Goal: Contribute content

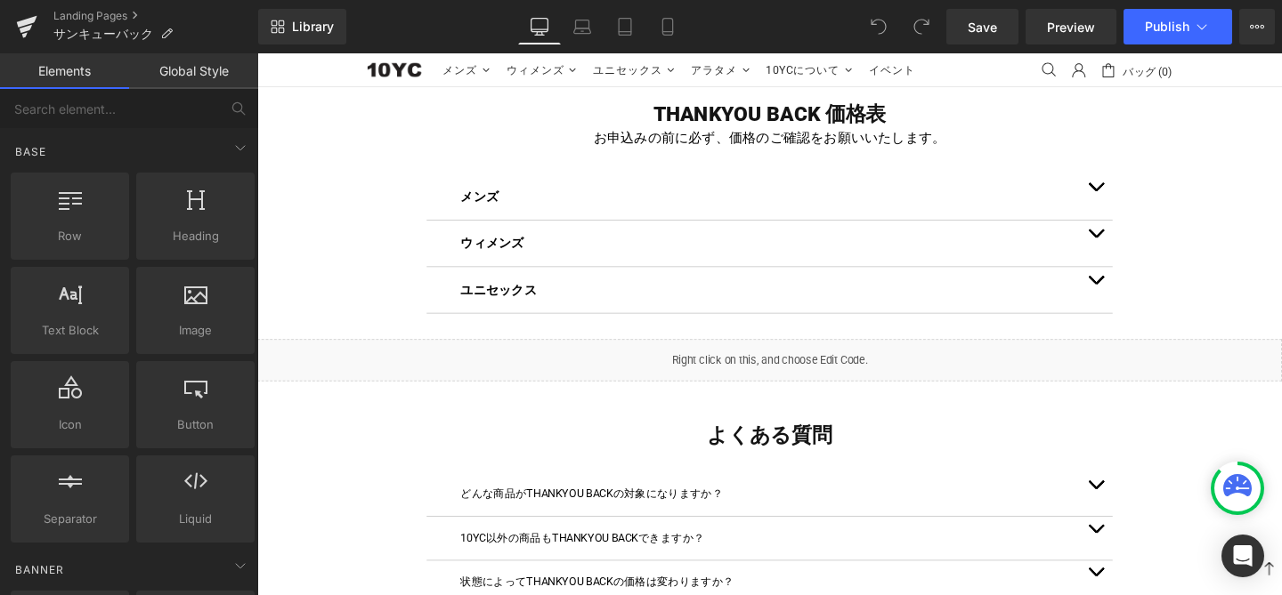
scroll to position [2083, 0]
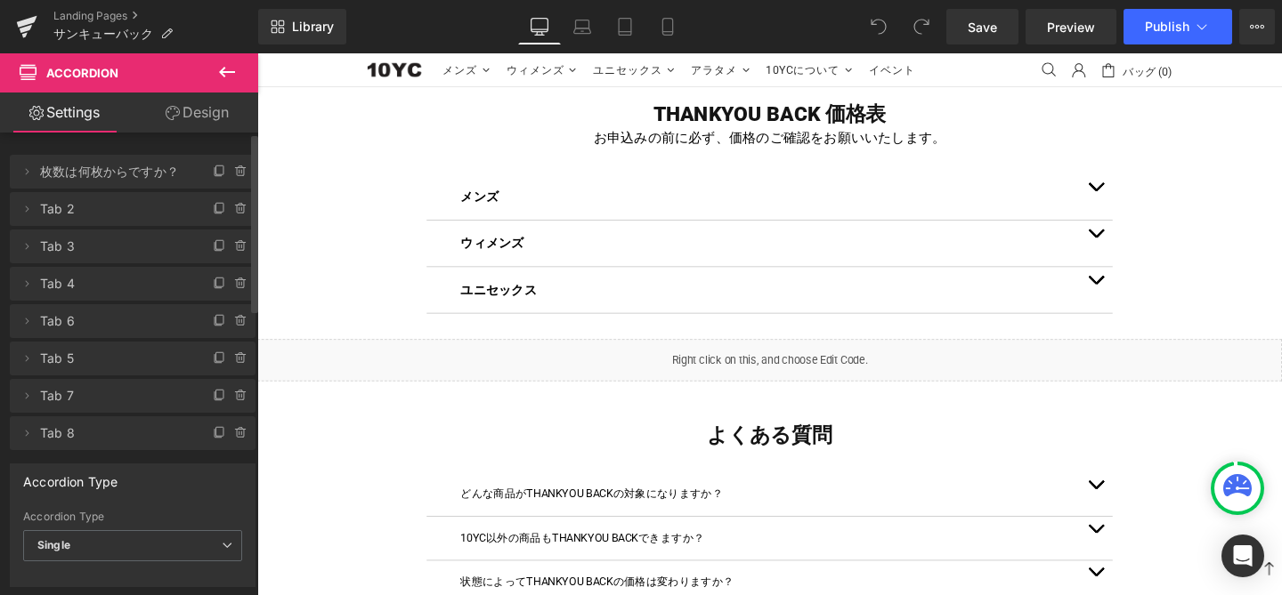
click at [74, 435] on span "Tab 8" at bounding box center [115, 434] width 150 height 34
click at [213, 438] on icon at bounding box center [220, 433] width 14 height 14
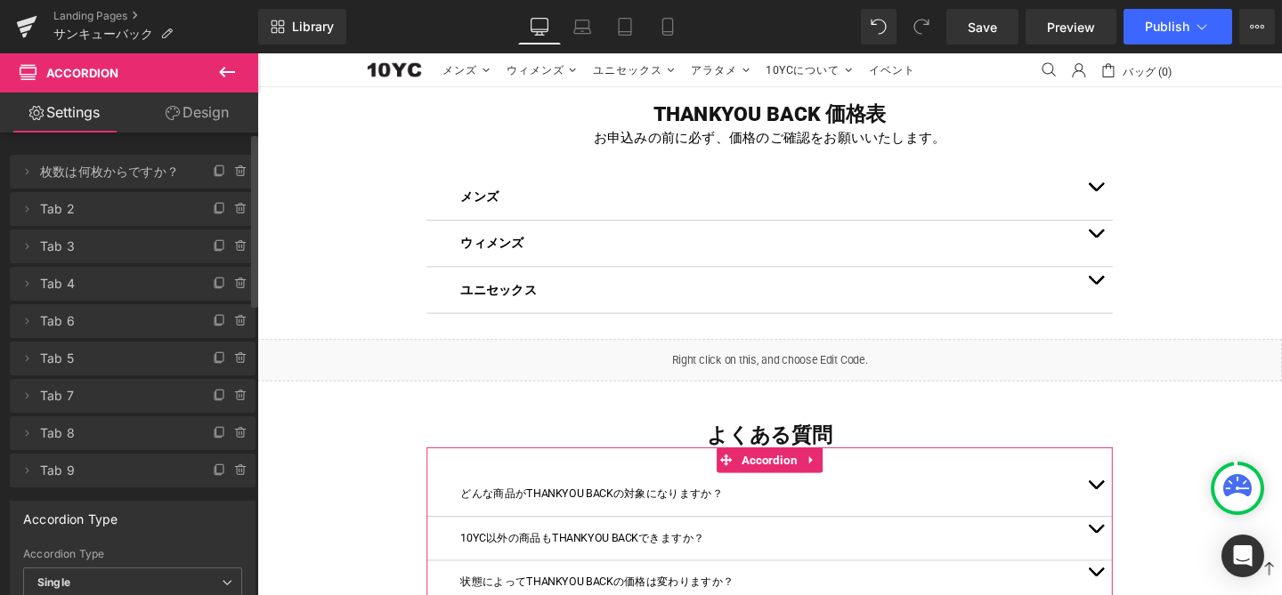
click at [125, 473] on span "Tab 9" at bounding box center [115, 471] width 150 height 34
click at [22, 477] on icon at bounding box center [27, 471] width 14 height 14
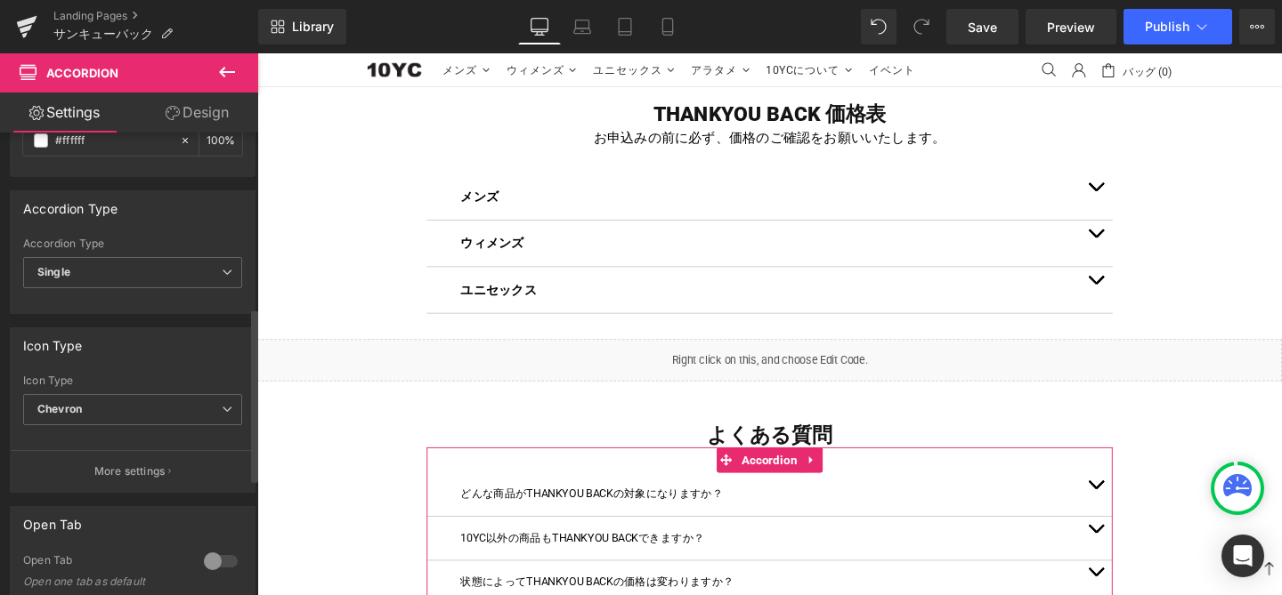
scroll to position [485, 0]
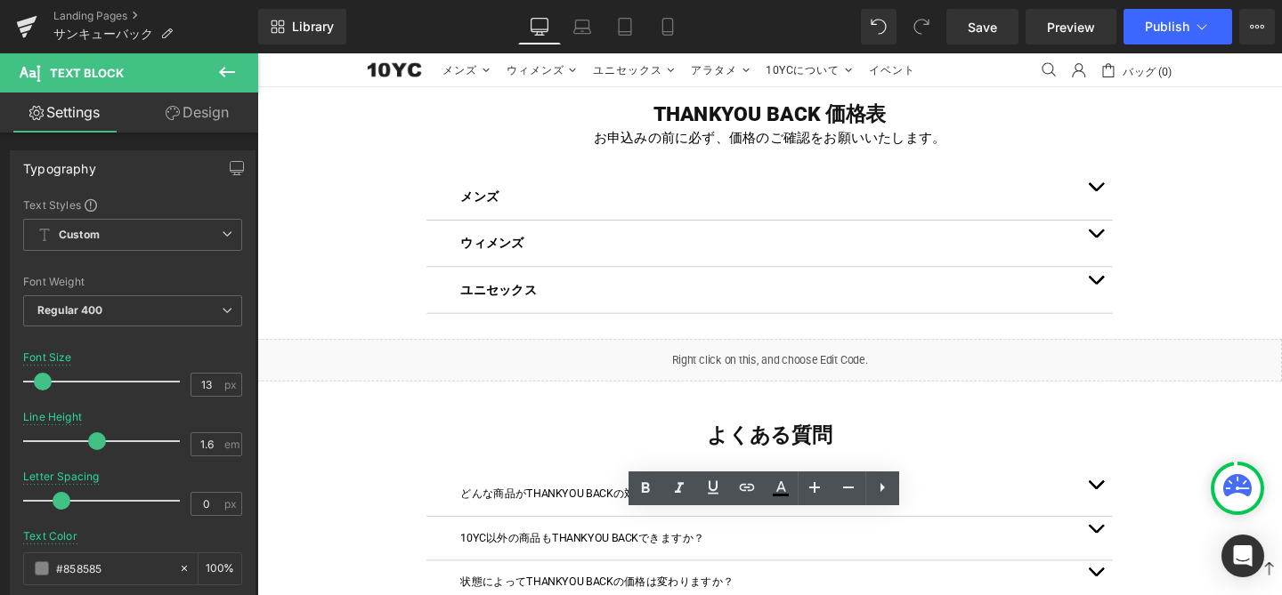
click at [587, 528] on div "Rendering Content" at bounding box center [641, 525] width 109 height 20
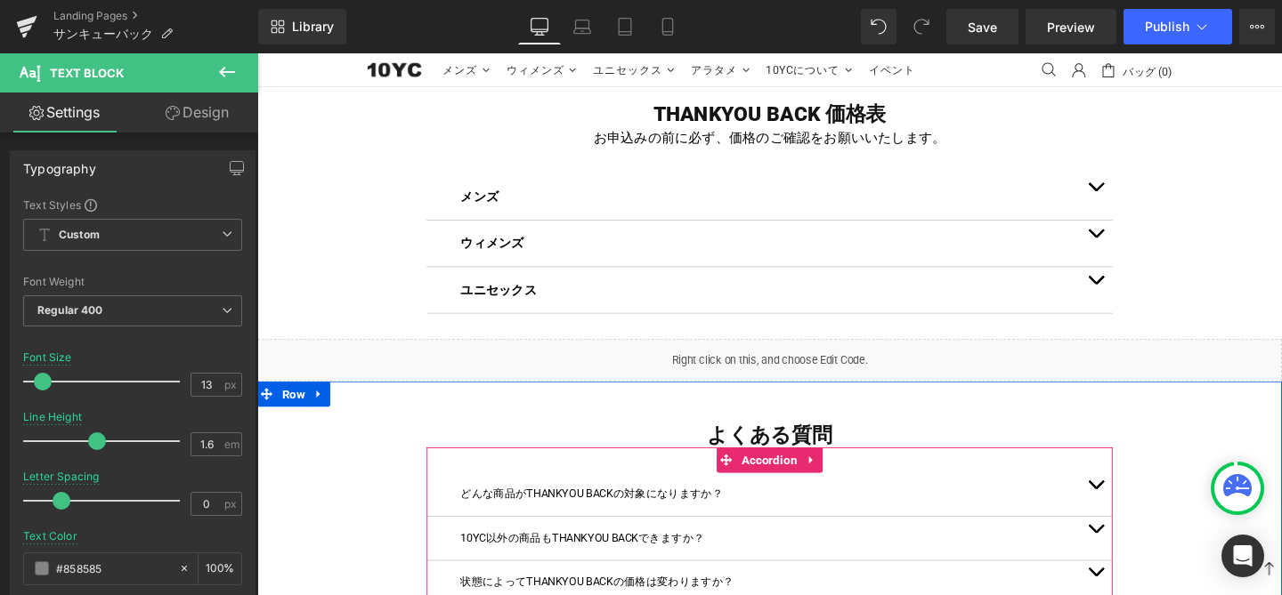
scroll to position [2358, 0]
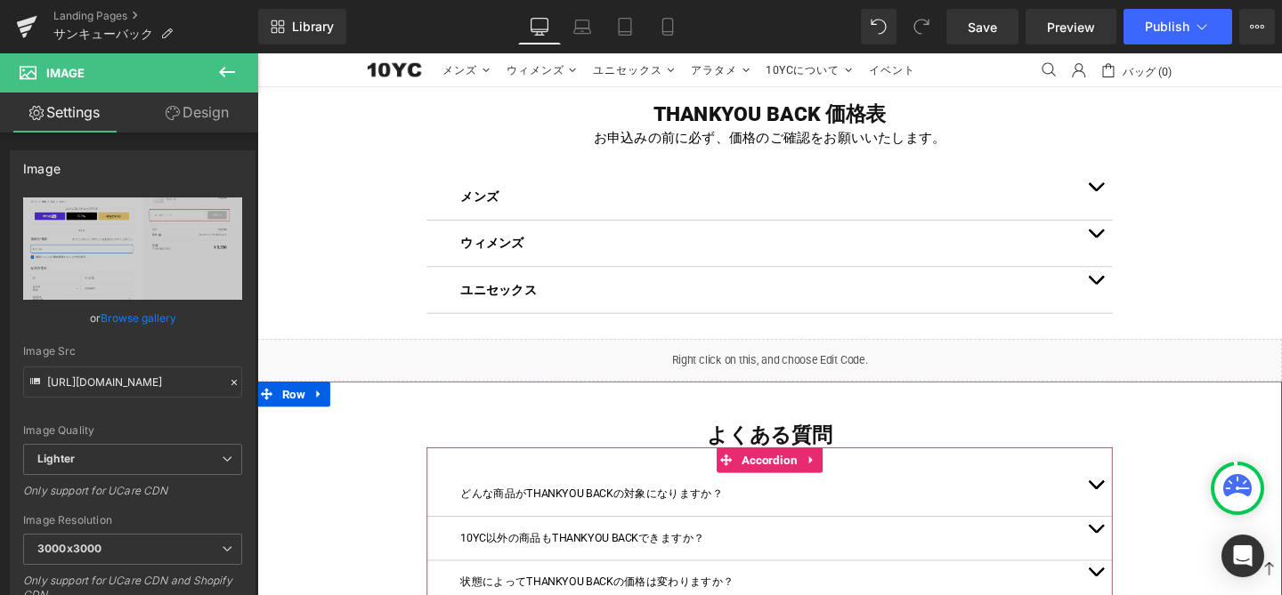
scroll to position [2408, 0]
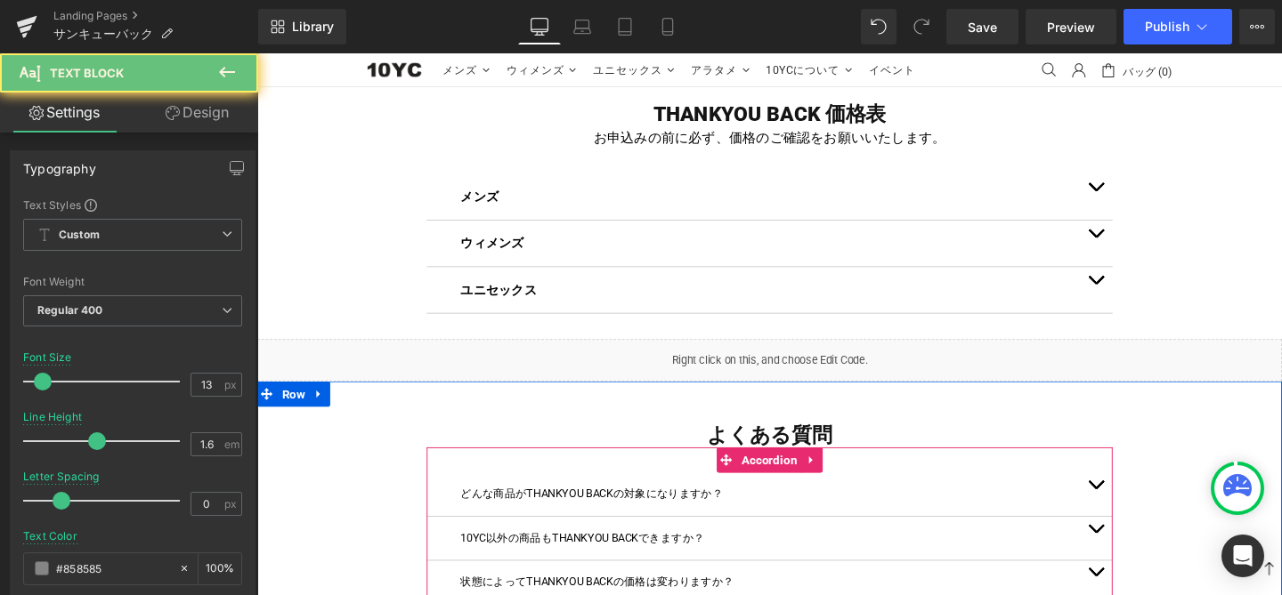
click at [257, 53] on div at bounding box center [257, 53] width 0 height 0
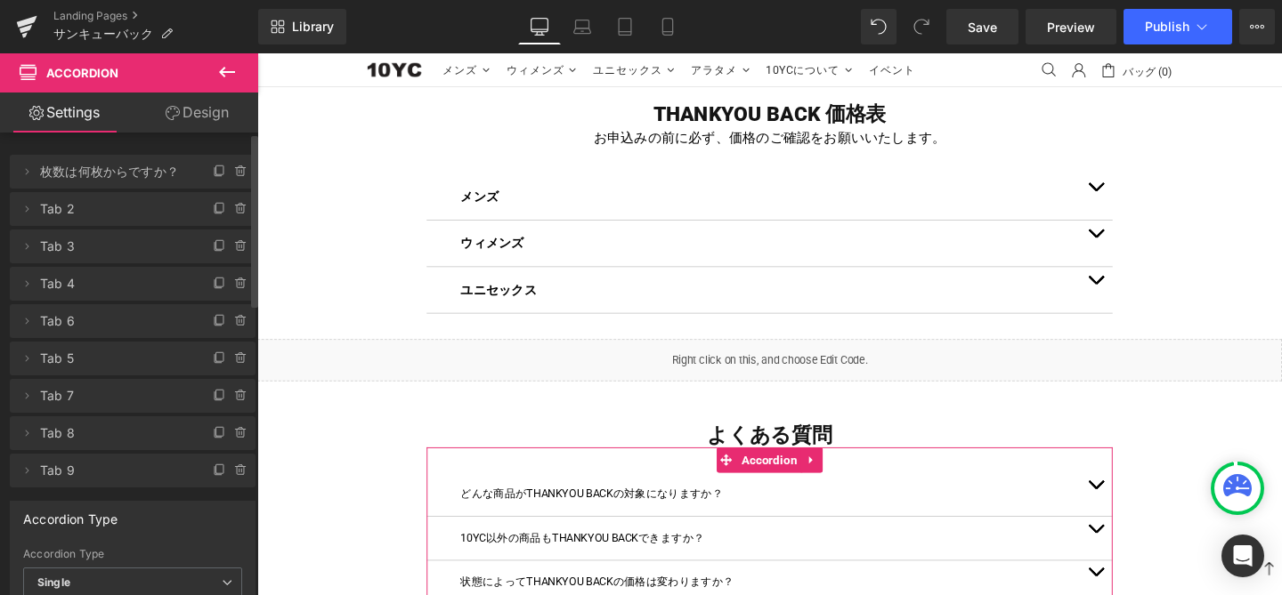
click at [116, 481] on span "Tab 9" at bounding box center [115, 471] width 150 height 34
click at [138, 478] on span "Tab 9" at bounding box center [115, 471] width 150 height 34
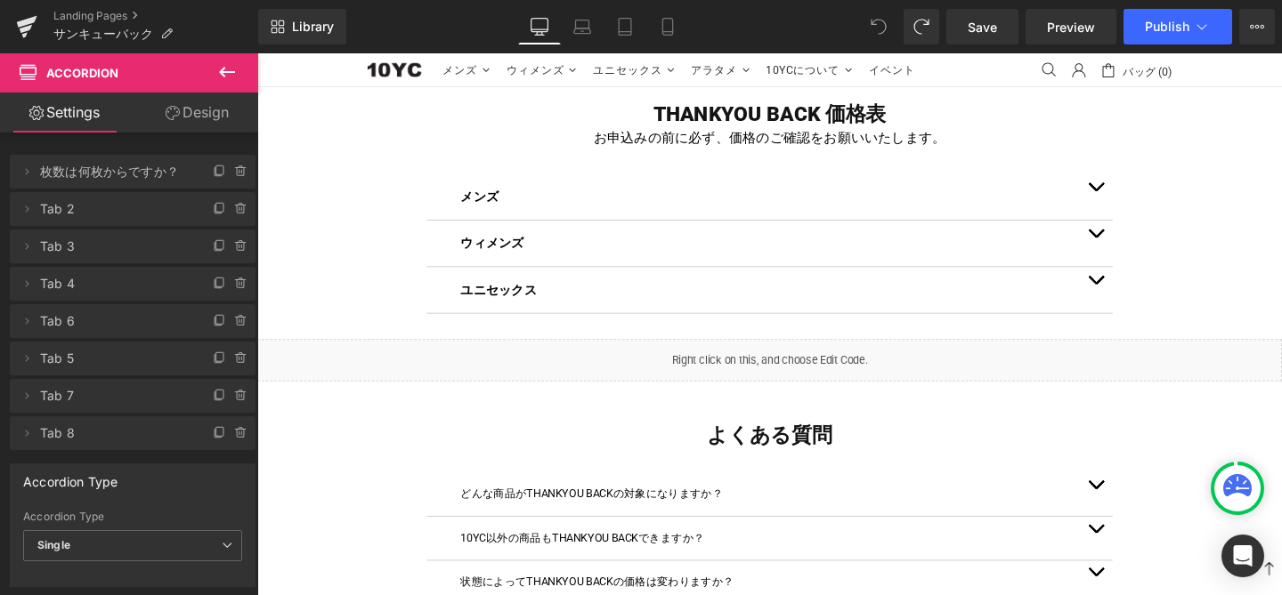
scroll to position [2273, 0]
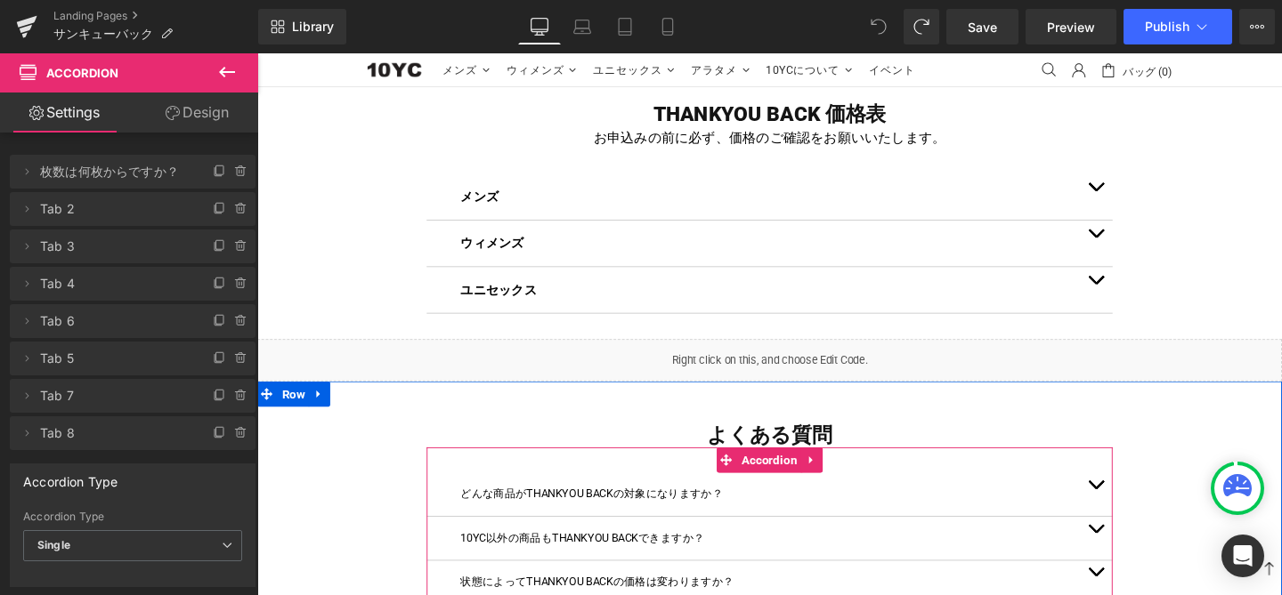
click at [214, 433] on icon at bounding box center [220, 433] width 14 height 14
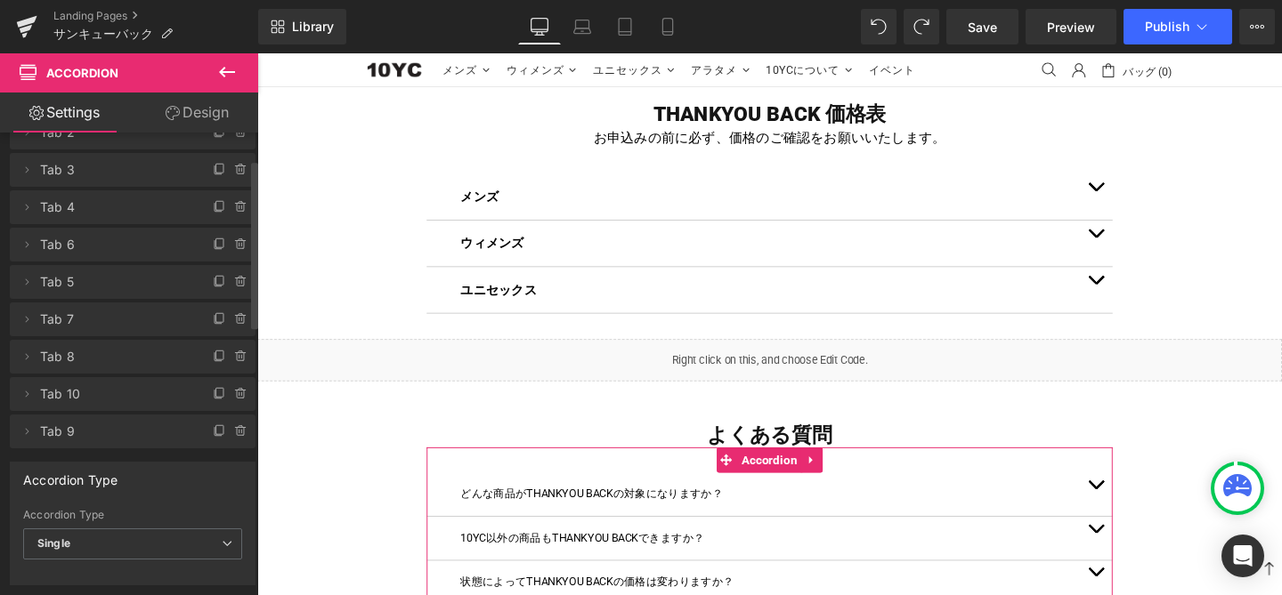
scroll to position [80, 0]
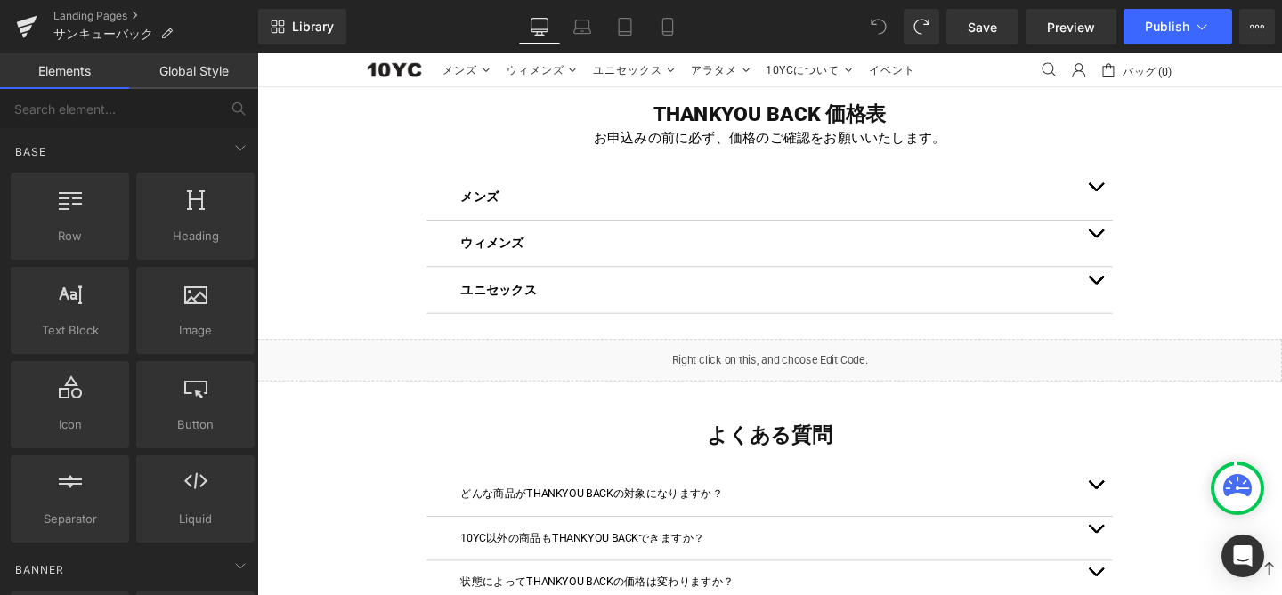
scroll to position [1930, 0]
click at [878, 34] on icon at bounding box center [878, 27] width 16 height 16
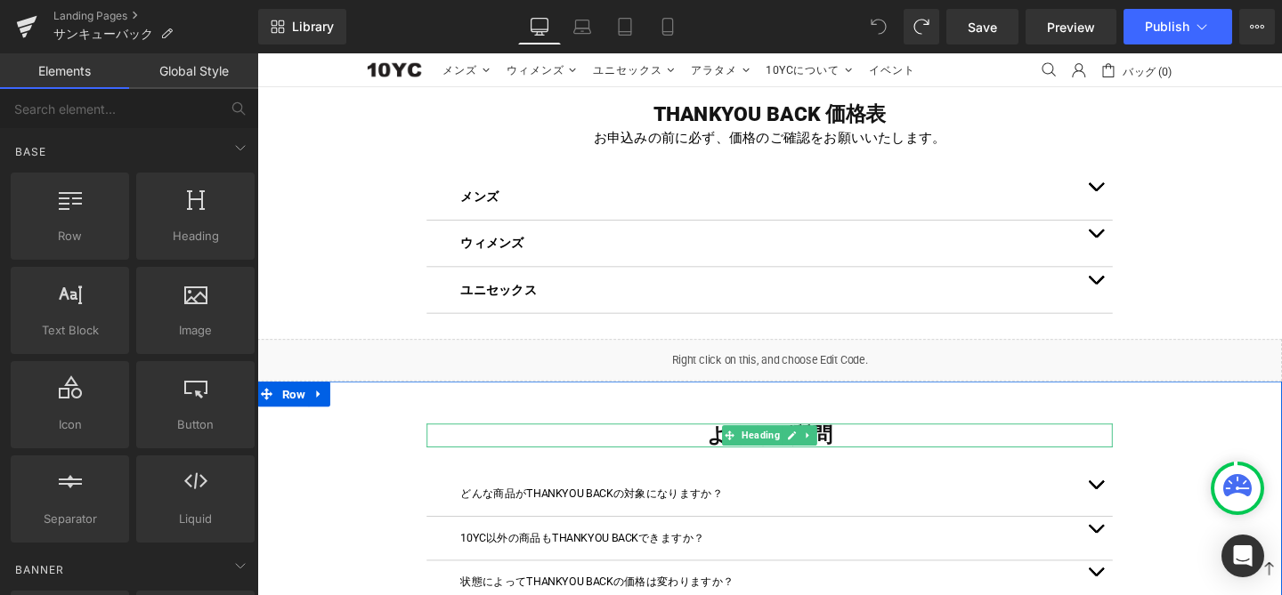
scroll to position [2254, 0]
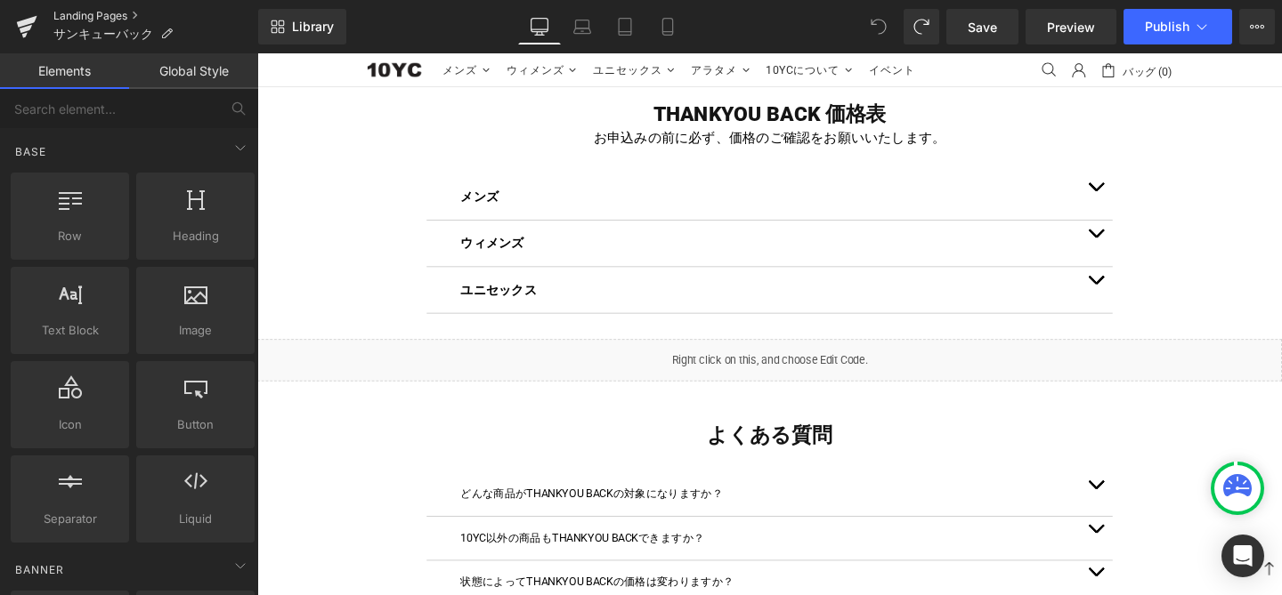
click at [90, 18] on link "Landing Pages" at bounding box center [155, 16] width 205 height 14
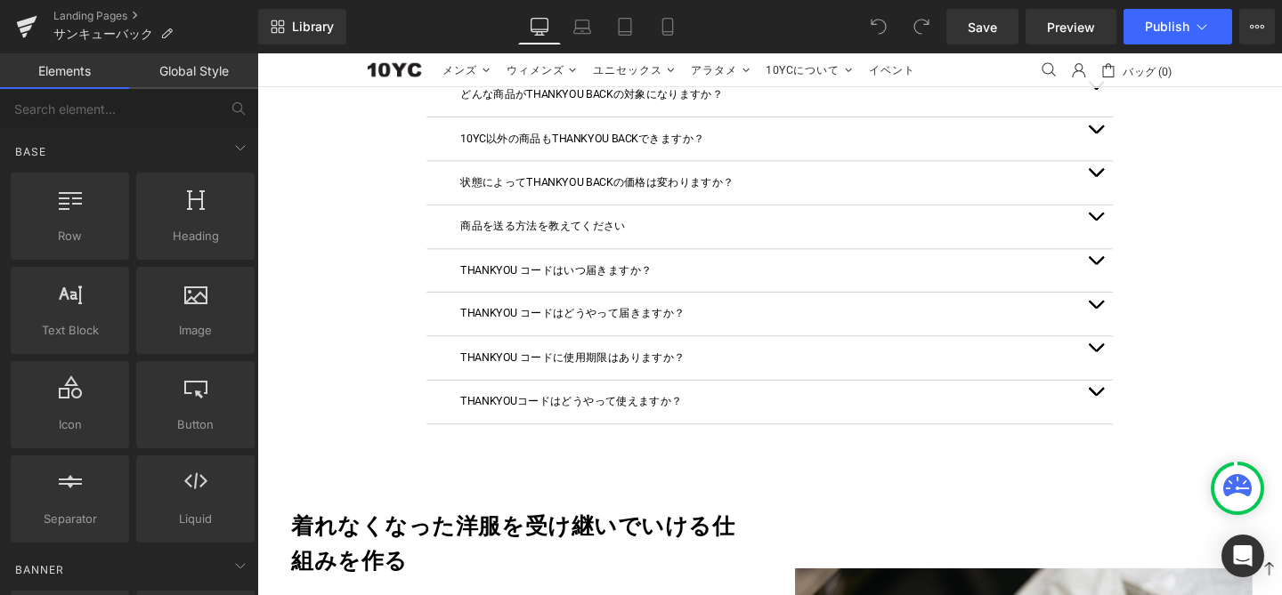
scroll to position [2121, 0]
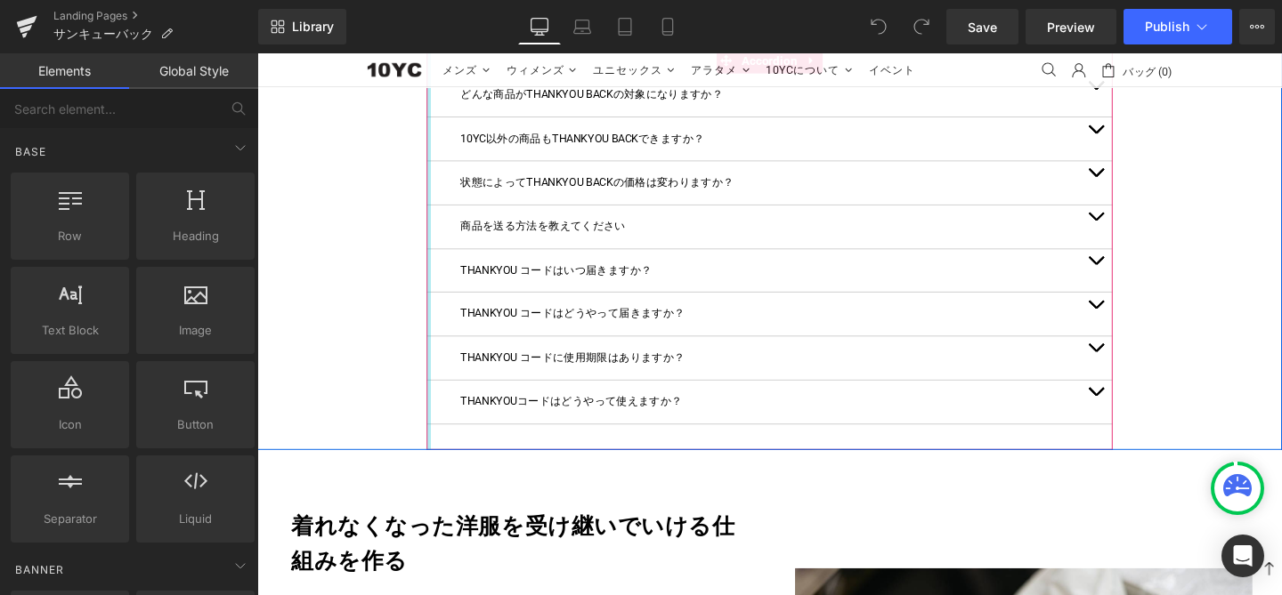
click at [436, 326] on div at bounding box center [437, 259] width 4 height 422
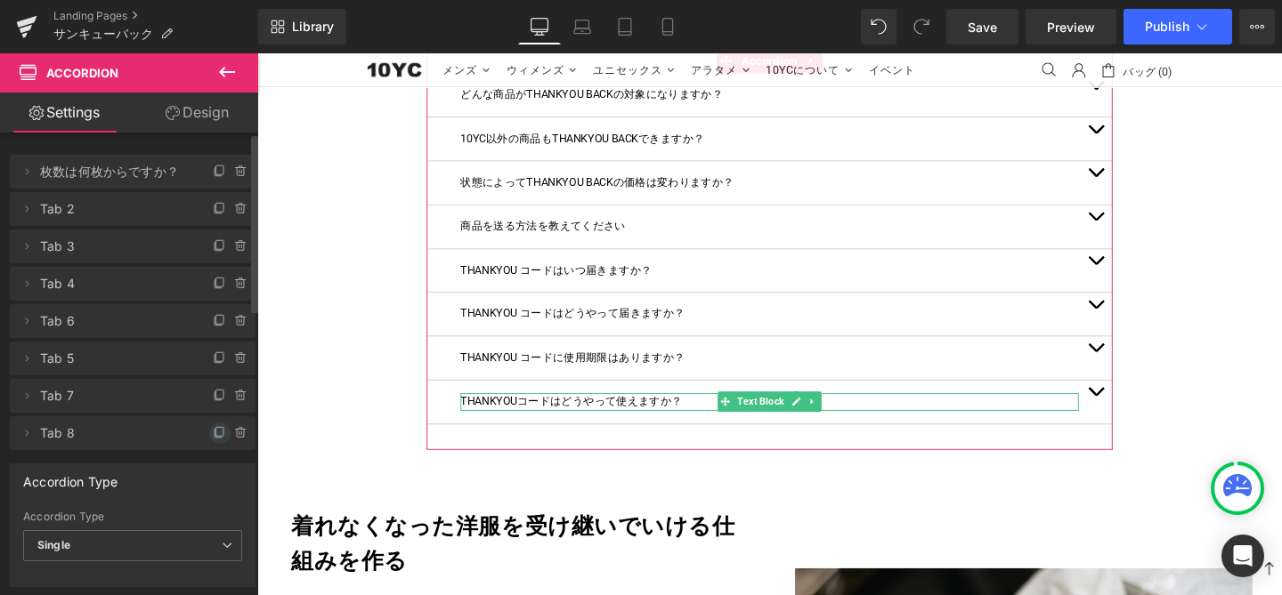
click at [213, 435] on icon at bounding box center [220, 433] width 14 height 14
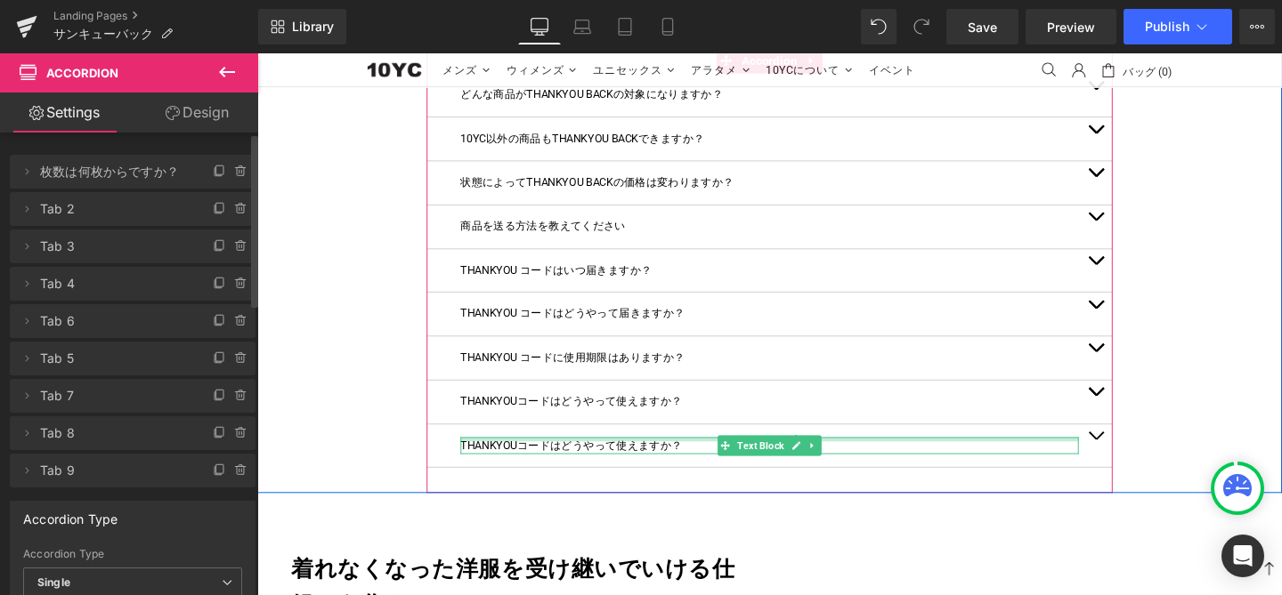
click at [526, 457] on div "THANKYOUコードはどうやって使えますか？ Text Block" at bounding box center [796, 466] width 650 height 19
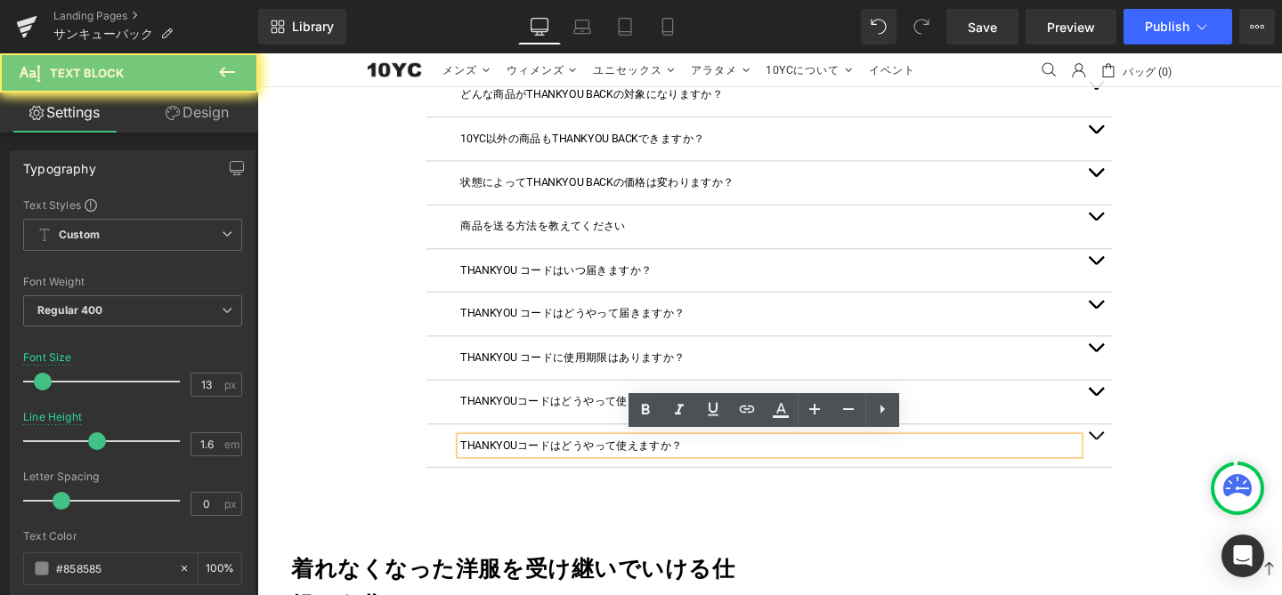
click at [523, 460] on font "THANKYOUコードはどうやって使えますか？" at bounding box center [587, 465] width 233 height 13
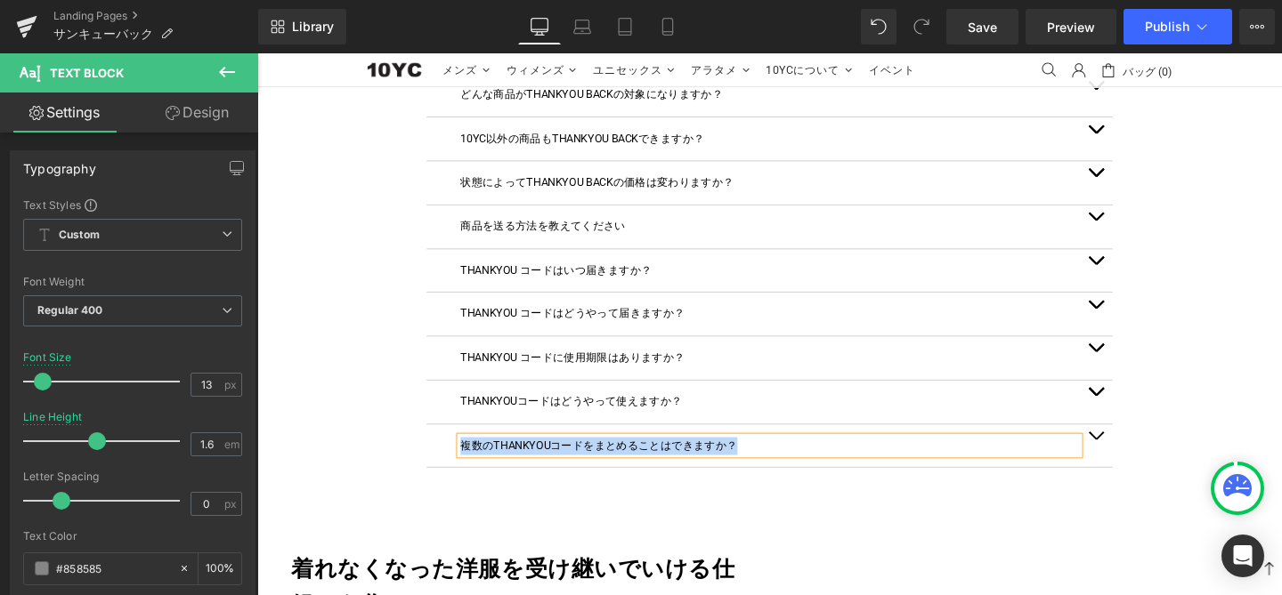
copy font "複数のTHANKYOUコードをまとめることはできますか？"
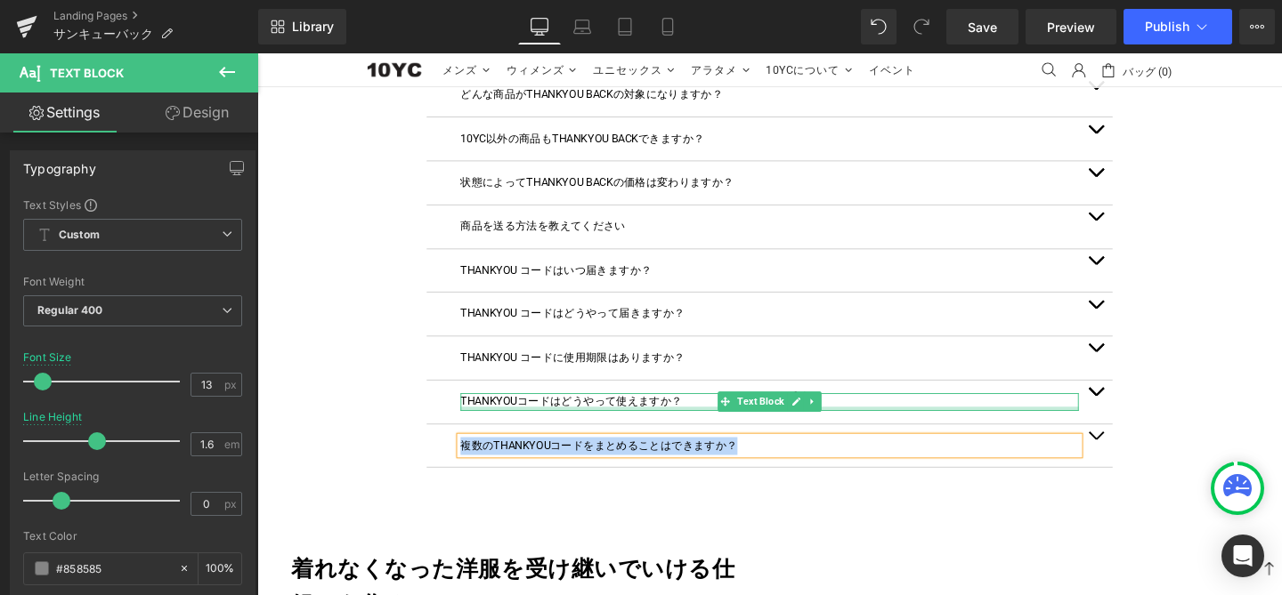
copy font "複数のTHANKYOUコードをまとめることはできますか？"
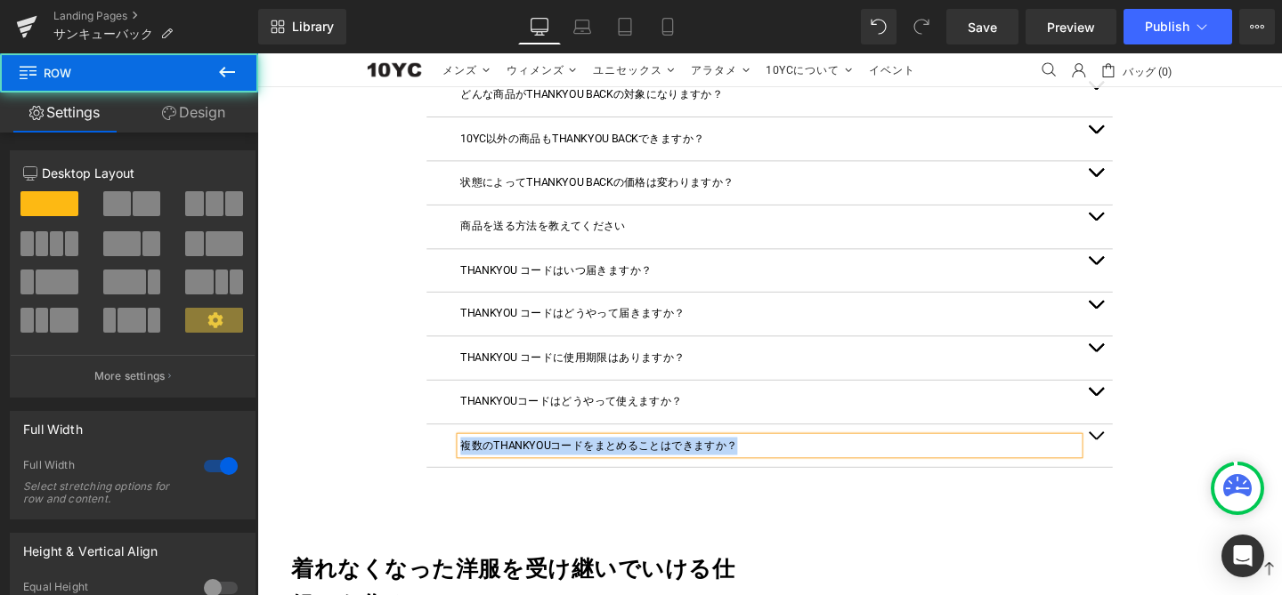
click at [1235, 449] on div "よくある質問 Heading どんな商品がTHANKYOU BACKの対象になりますか？ Text Block 10YCの商品であれば、どの商品でもTHANK…" at bounding box center [795, 248] width 1077 height 538
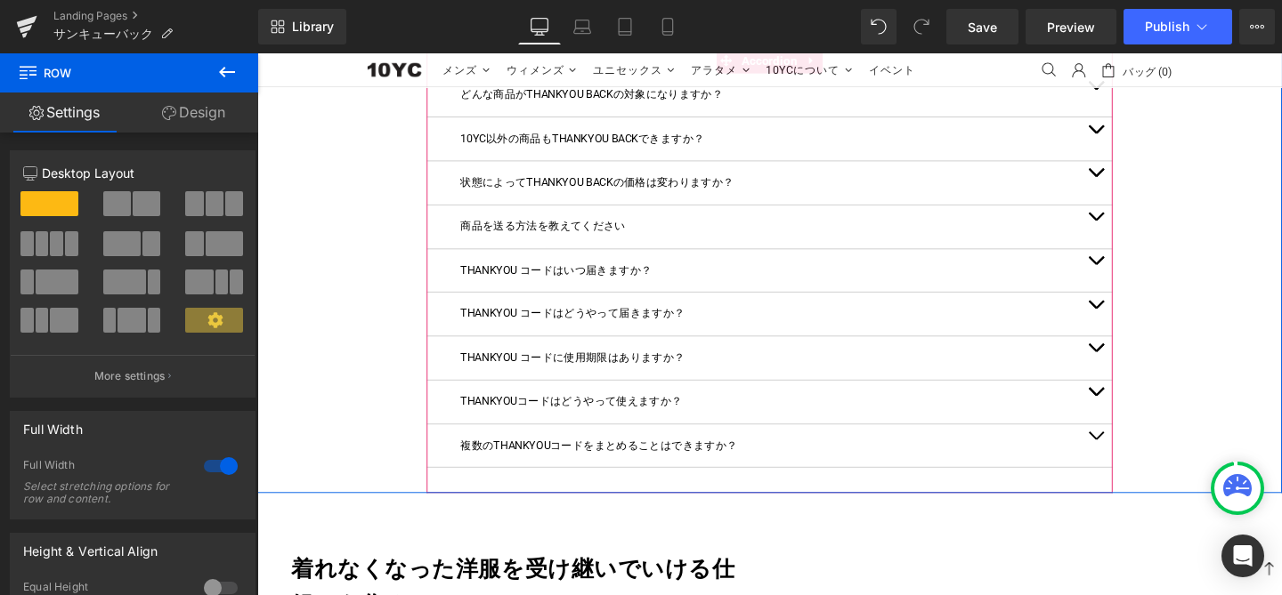
click at [1137, 461] on button "button" at bounding box center [1139, 466] width 36 height 45
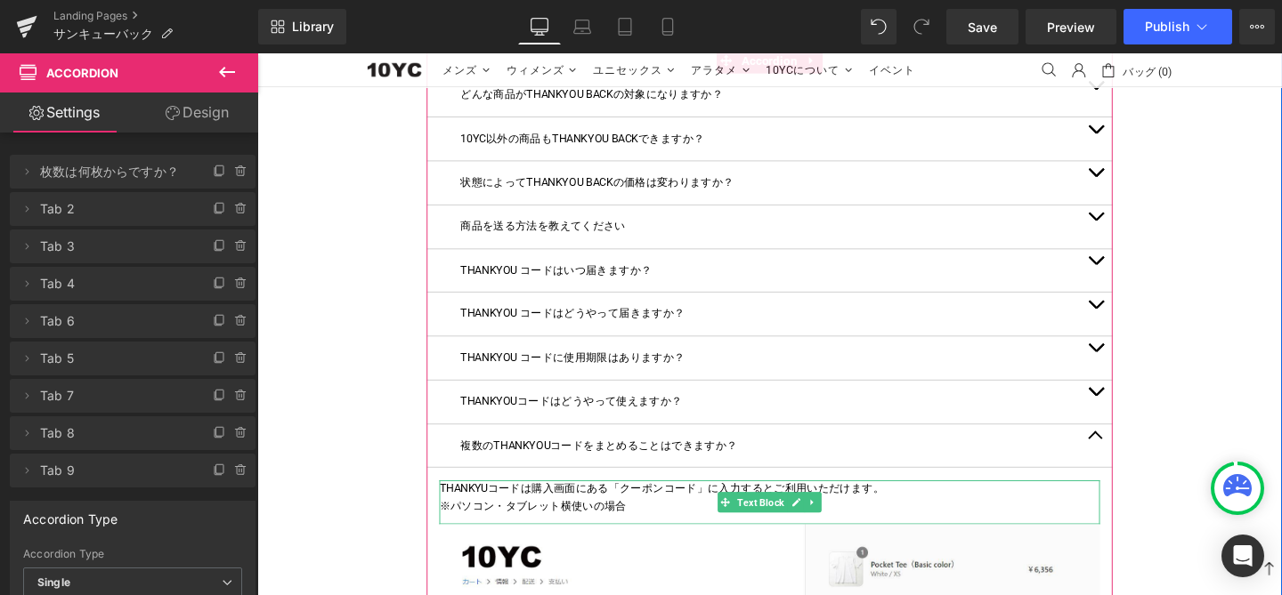
click at [747, 511] on font "THANKYUコードは購入画面にある「クーポンコード」に入力するとご利用いただけます。" at bounding box center [682, 511] width 467 height 13
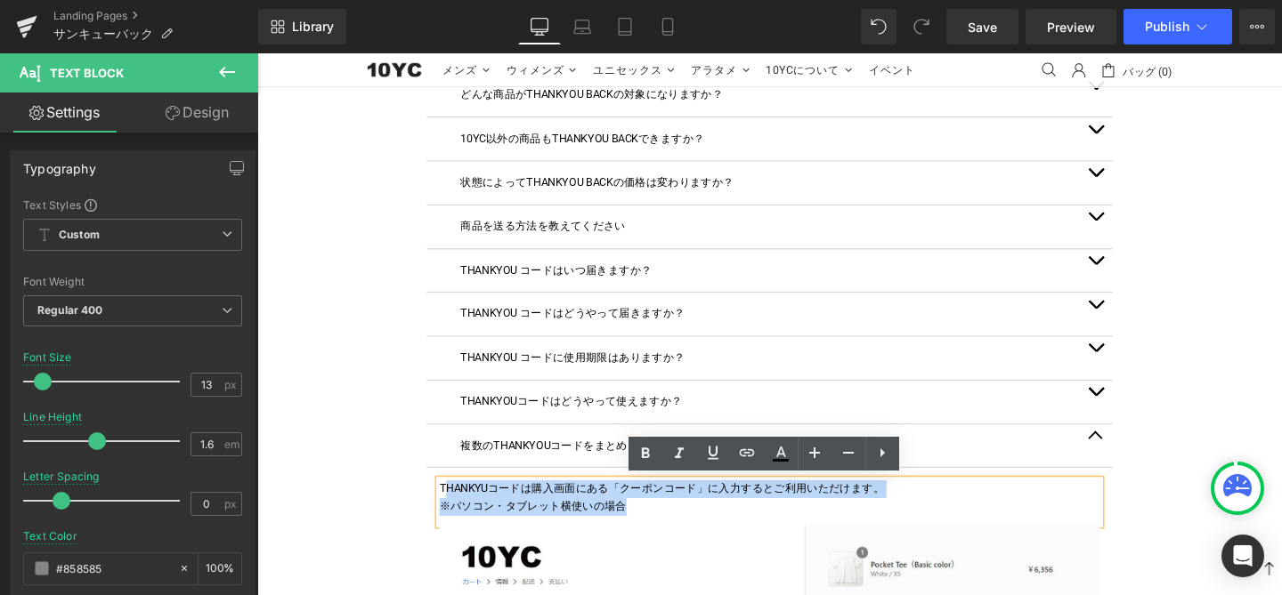
drag, startPoint x: 651, startPoint y: 531, endPoint x: 452, endPoint y: 508, distance: 199.8
click at [452, 508] on div "THANKYUコードは購入画面にある「クーポンコード」に入力するとご利用いただけます。 ※パソコン・タブレット横使いの場合" at bounding box center [796, 526] width 694 height 46
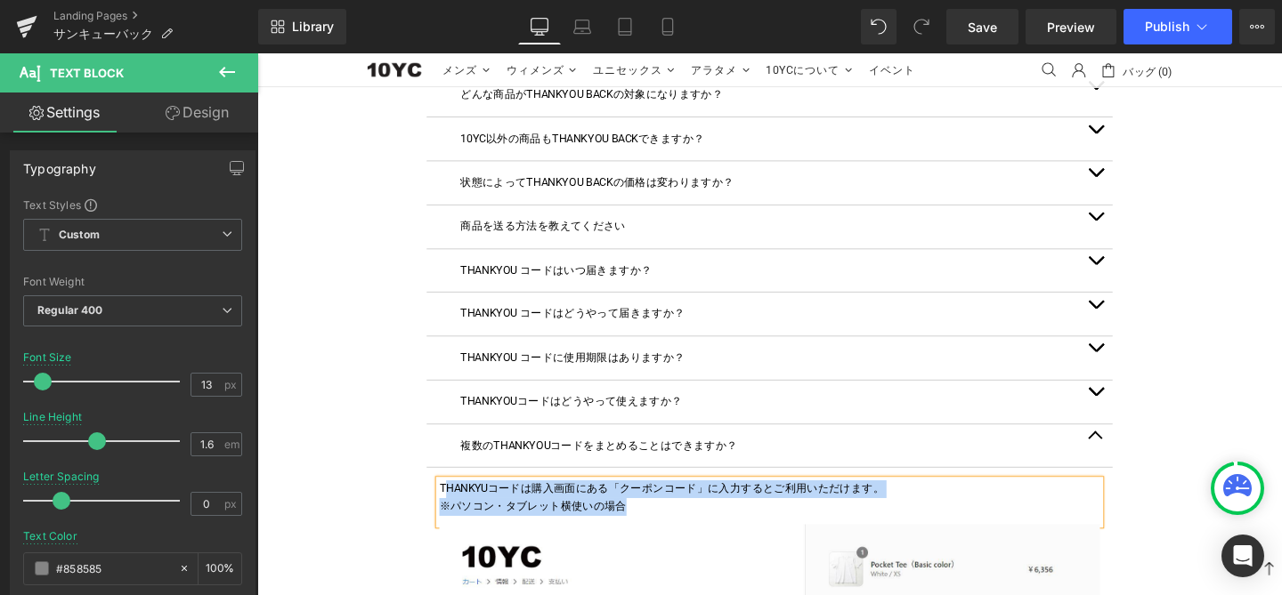
paste div
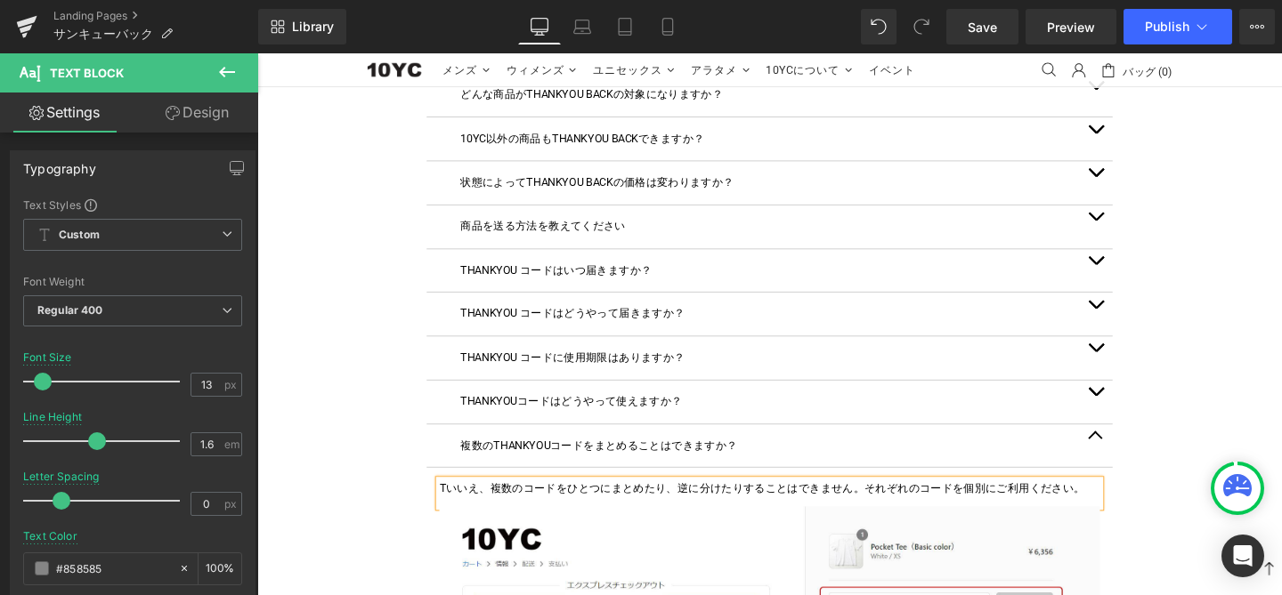
scroll to position [2223, 0]
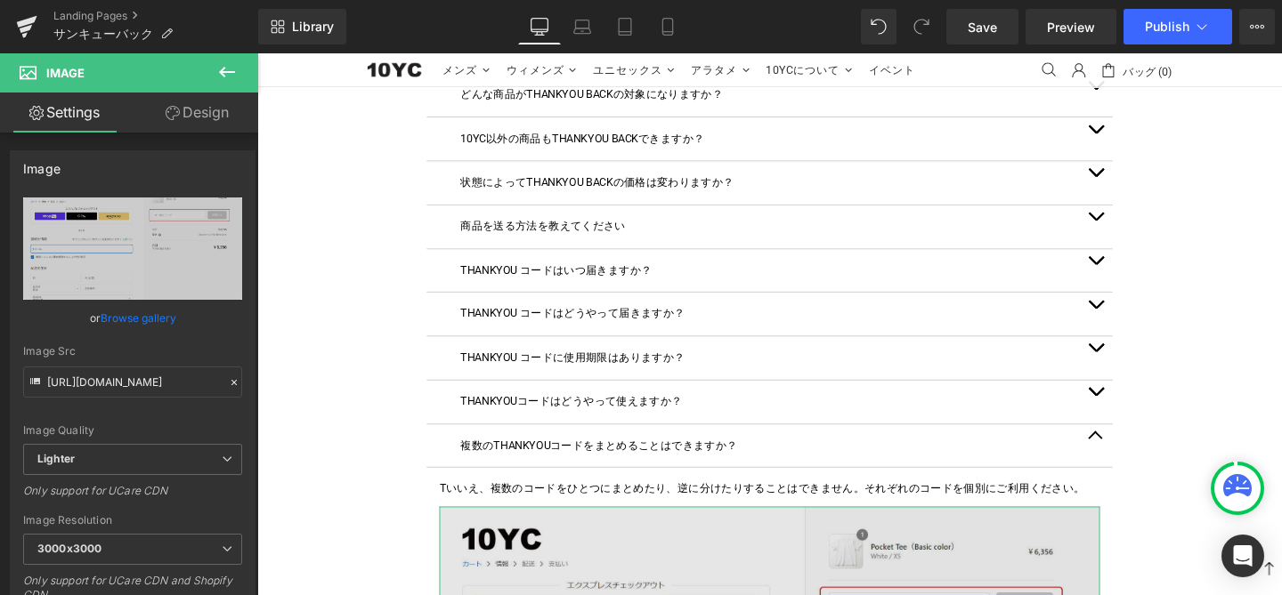
scroll to position [2334, 0]
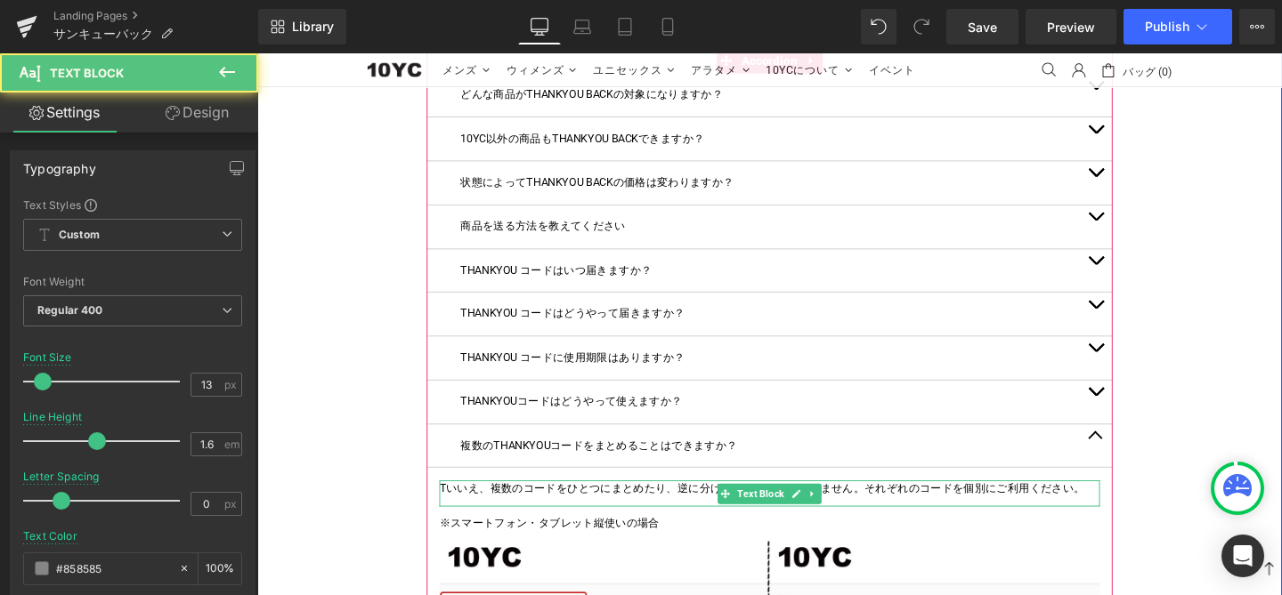
click at [465, 505] on font "Tいいえ、複数のコードをひとつにまとめたり、逆に分けたりすることはできません。それぞれのコードを個別にご利用ください。" at bounding box center [788, 511] width 678 height 13
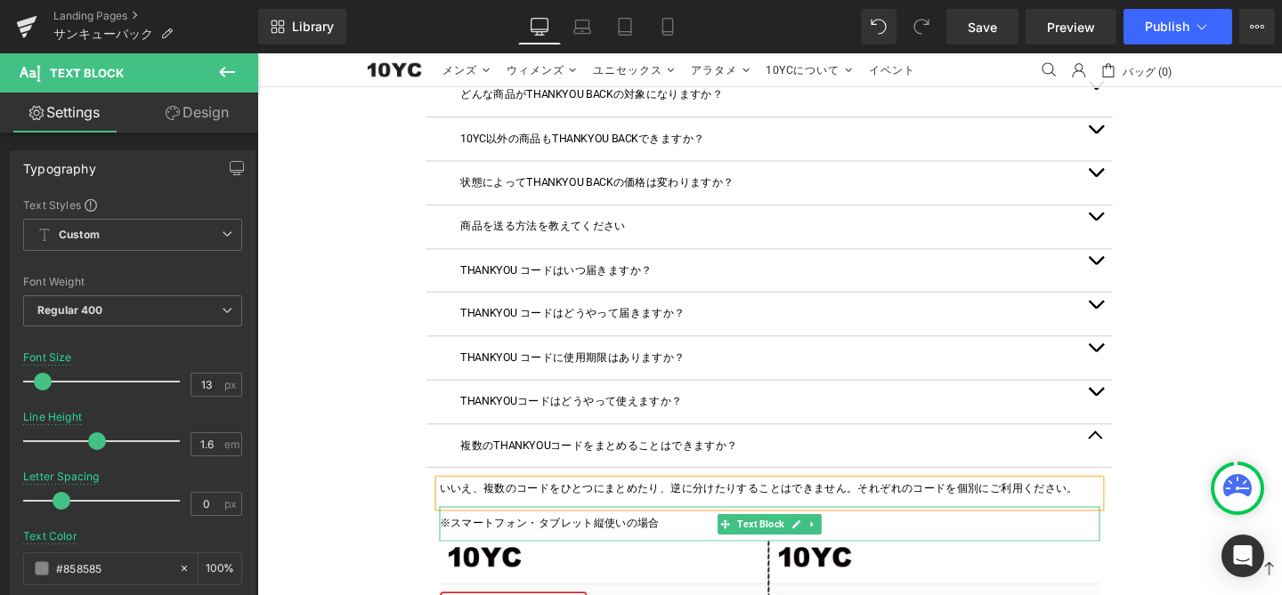
click at [566, 541] on font "※スマートフォン・タブレット縦使いの場合" at bounding box center [564, 547] width 231 height 13
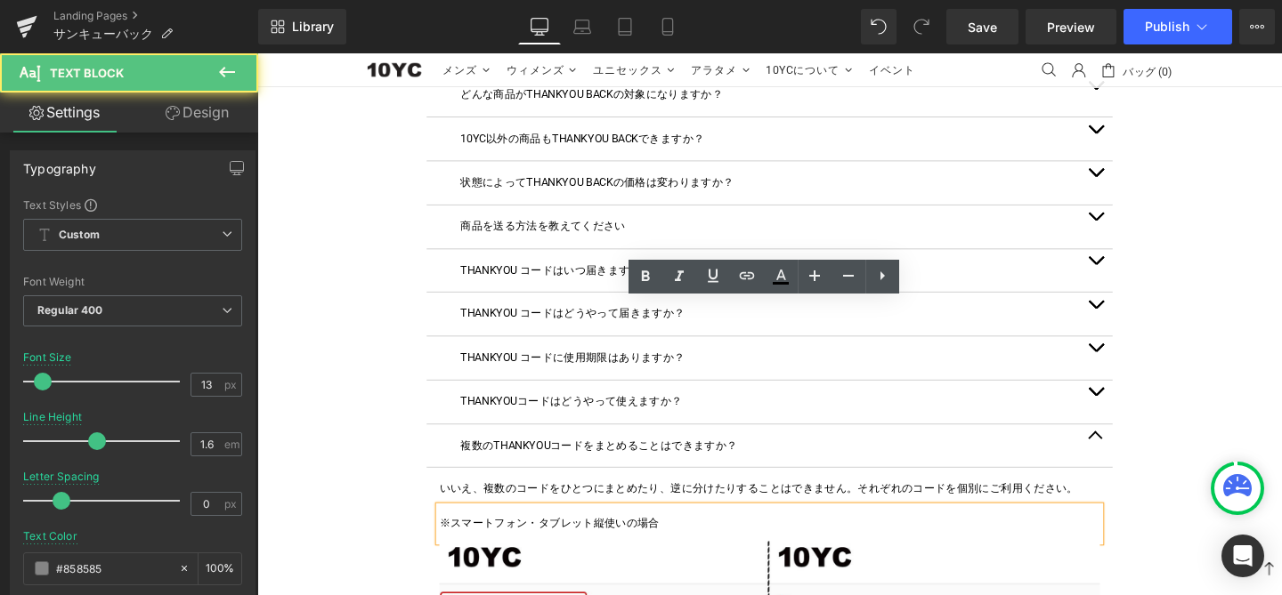
click at [825, 539] on p "※スマートフォン・タブレット縦使いの場合" at bounding box center [796, 548] width 694 height 19
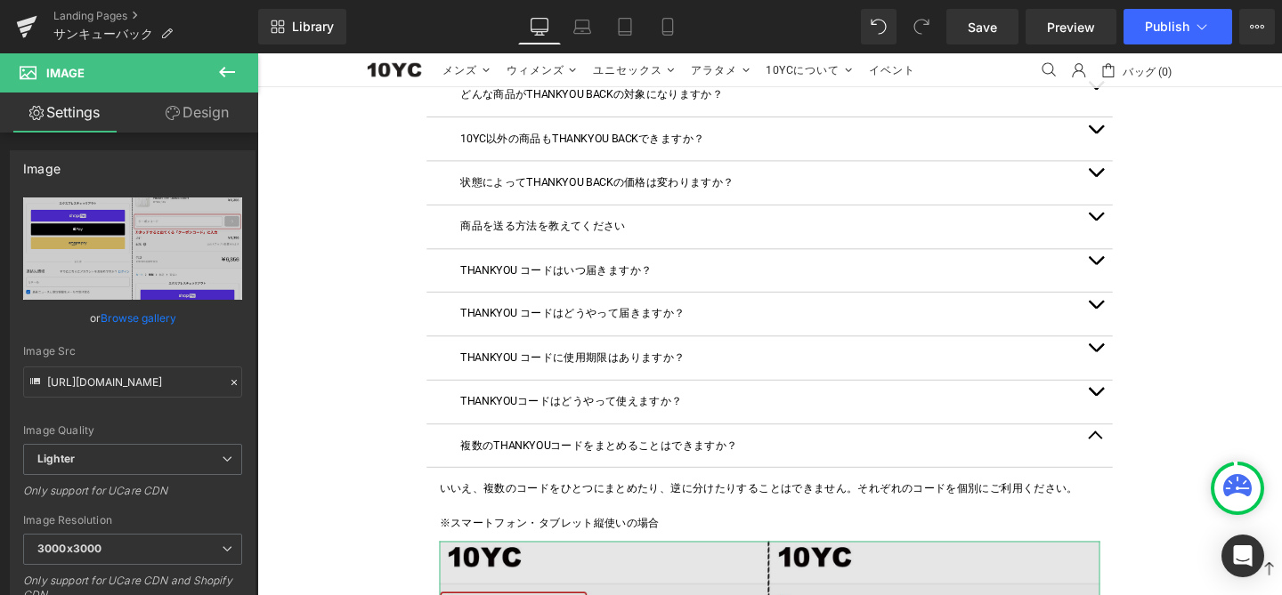
scroll to position [2398, 0]
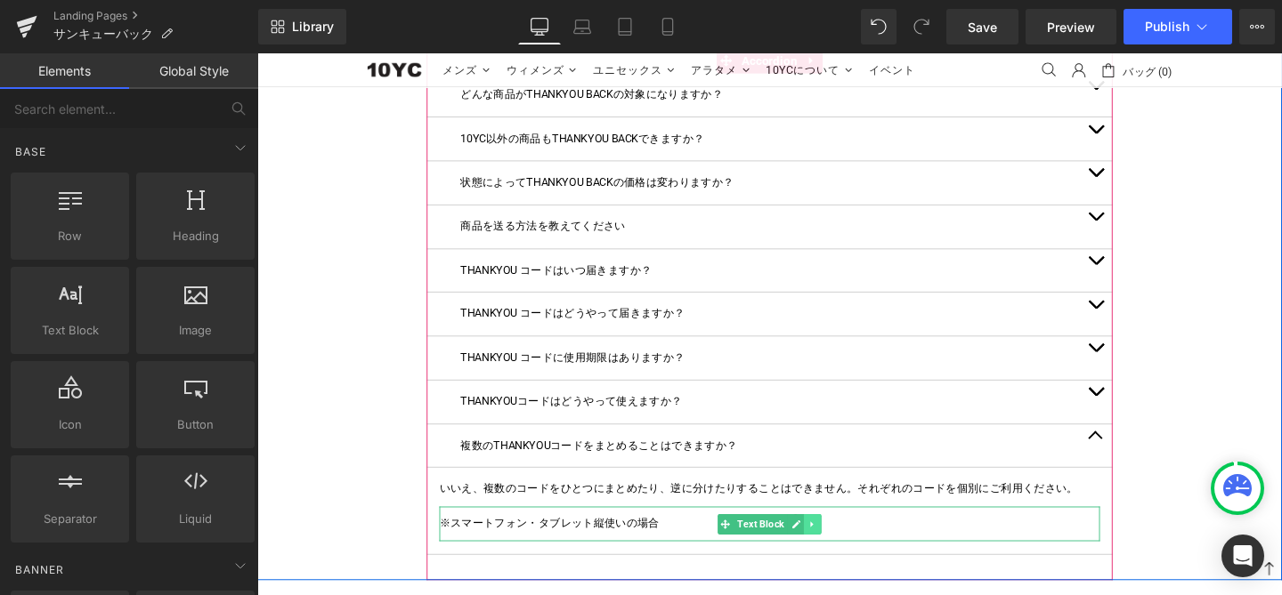
click at [845, 544] on icon at bounding box center [841, 549] width 10 height 11
click at [848, 544] on icon at bounding box center [851, 549] width 10 height 10
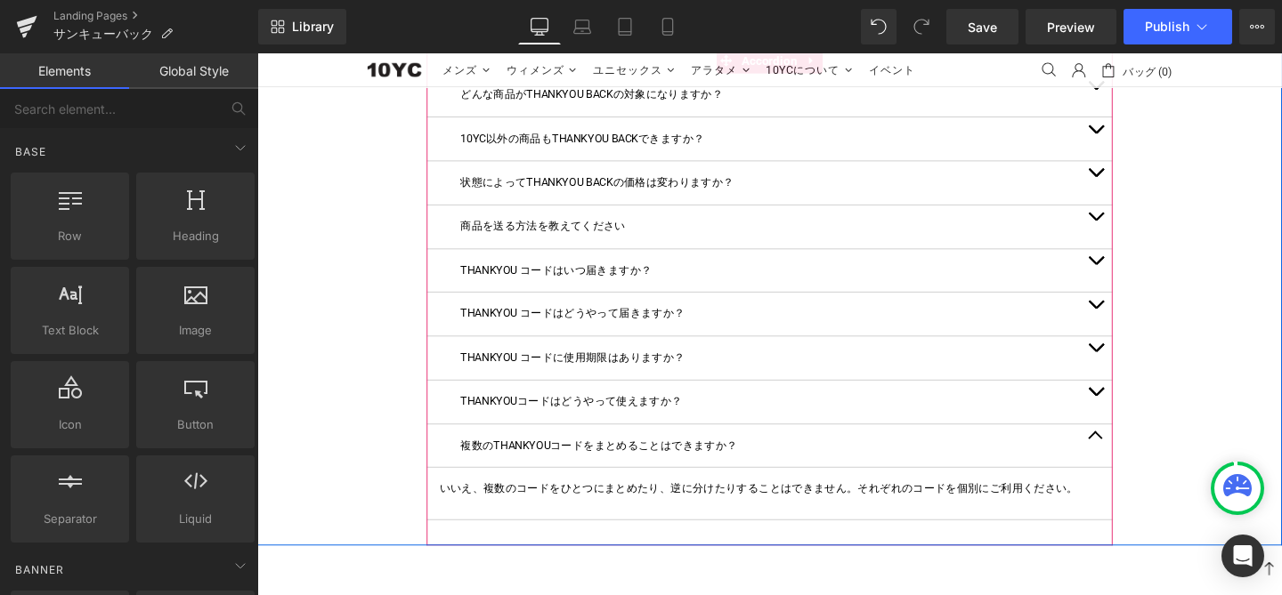
click at [1140, 444] on button "button" at bounding box center [1139, 466] width 36 height 45
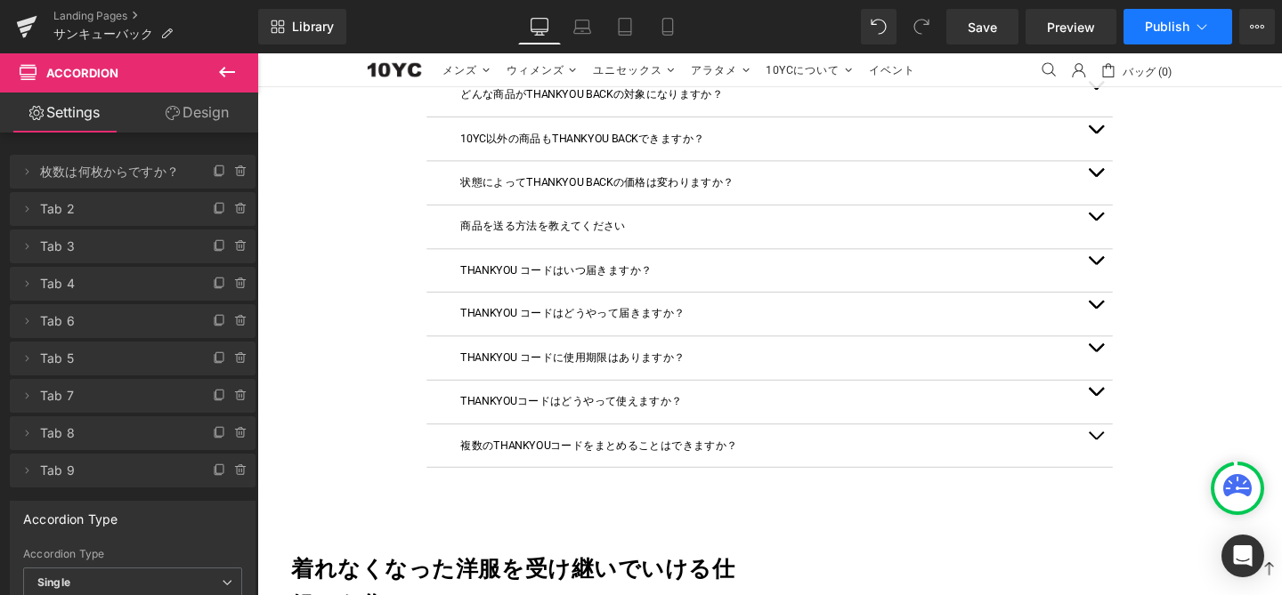
click at [1169, 28] on span "Publish" at bounding box center [1167, 27] width 45 height 14
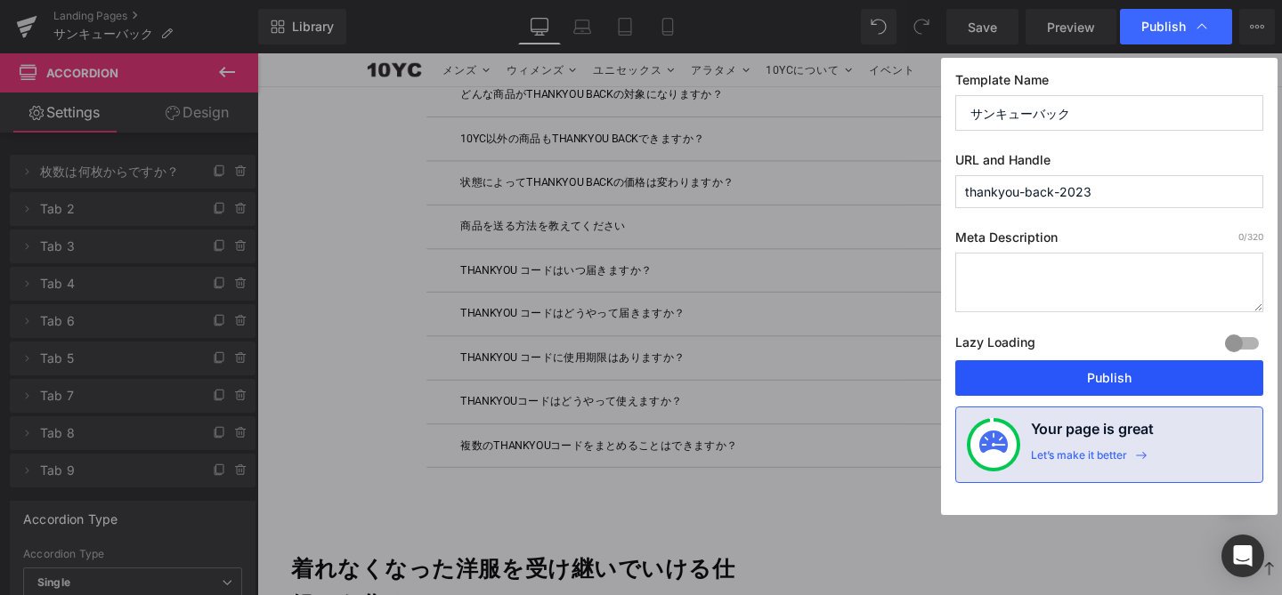
click at [1080, 392] on button "Publish" at bounding box center [1109, 378] width 308 height 36
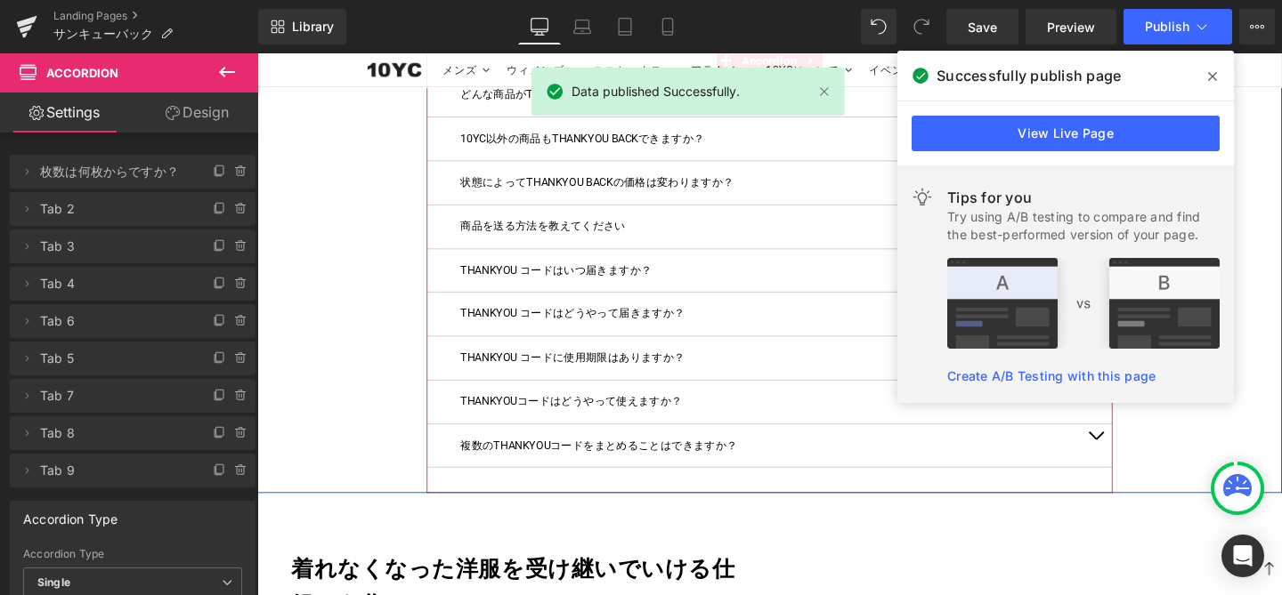
scroll to position [1716, 0]
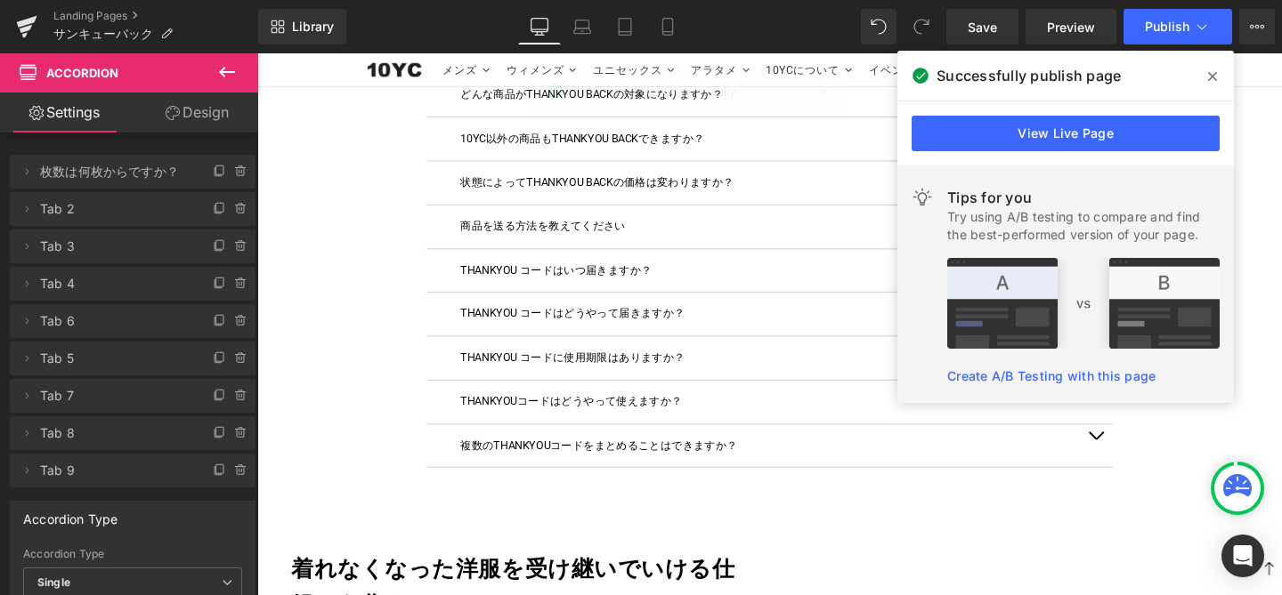
click at [1210, 71] on icon at bounding box center [1212, 76] width 9 height 14
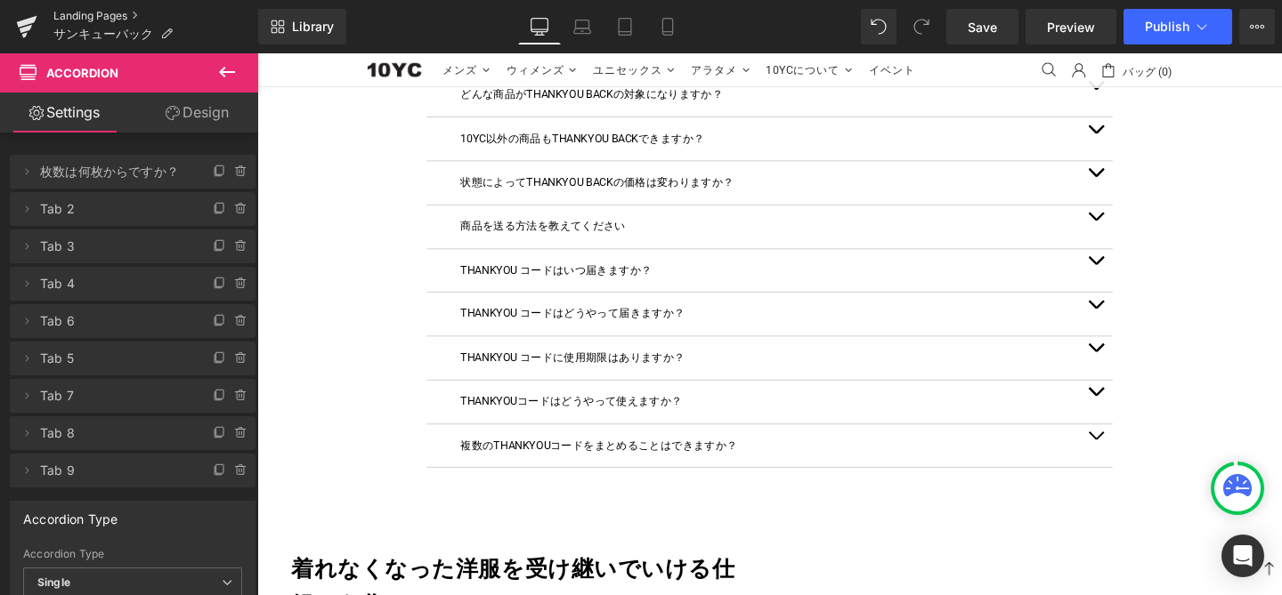
click at [135, 12] on link "Landing Pages" at bounding box center [155, 16] width 205 height 14
